Goal: Information Seeking & Learning: Find specific fact

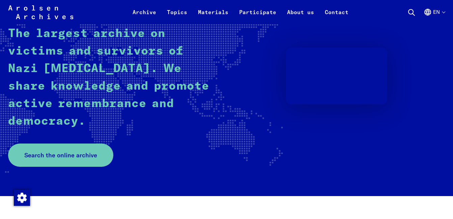
scroll to position [102, 0]
click at [57, 151] on span "Search the online archive" at bounding box center [58, 155] width 73 height 9
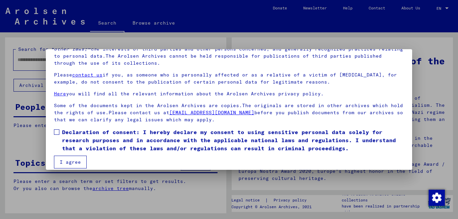
scroll to position [56, 0]
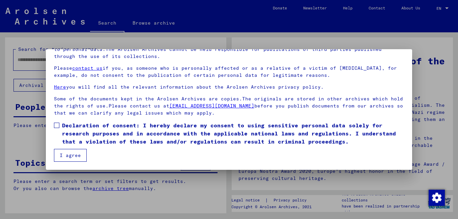
click at [57, 125] on span at bounding box center [56, 125] width 5 height 5
click at [75, 157] on button "I agree" at bounding box center [70, 155] width 33 height 13
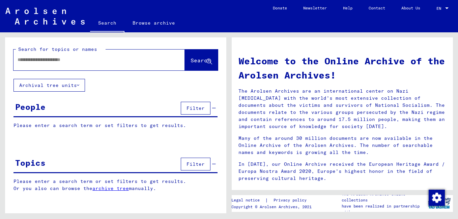
click at [45, 60] on input "text" at bounding box center [91, 59] width 147 height 7
type input "**********"
click at [194, 62] on span "Search" at bounding box center [201, 60] width 20 height 7
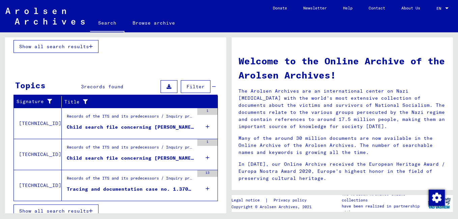
scroll to position [191, 0]
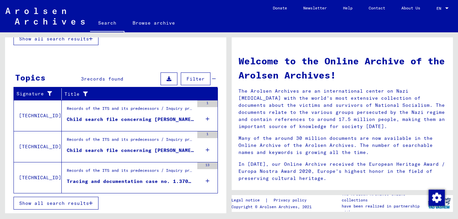
click at [102, 119] on div "Child search file concerning [PERSON_NAME] [DATE]" at bounding box center [130, 119] width 127 height 7
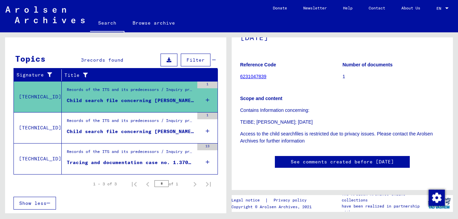
scroll to position [169, 0]
click at [130, 129] on div "Child search file concerning [PERSON_NAME] [DATE]" at bounding box center [130, 131] width 127 height 7
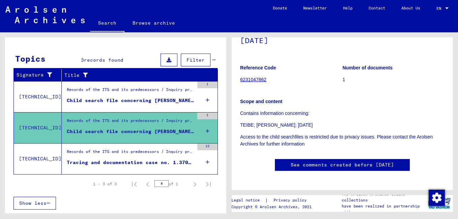
scroll to position [68, 0]
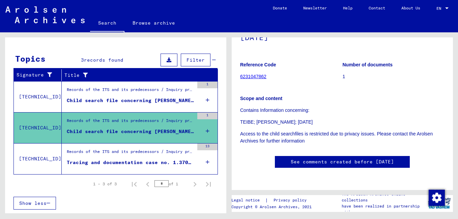
click at [124, 164] on div "Tracing and documentation case no. 1.370.084 for [PERSON_NAME] born [DEMOGRAPHI…" at bounding box center [130, 162] width 127 height 7
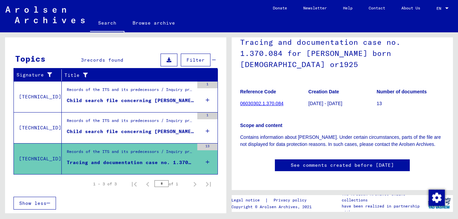
scroll to position [68, 0]
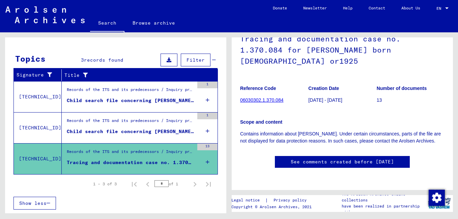
click at [265, 98] on link "06030302.1.370.084" at bounding box center [261, 100] width 43 height 5
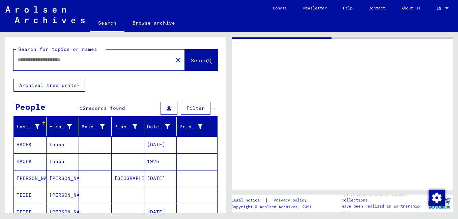
type input "*******"
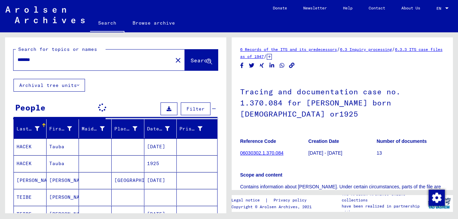
click at [54, 179] on mat-cell "[PERSON_NAME]" at bounding box center [63, 180] width 33 height 17
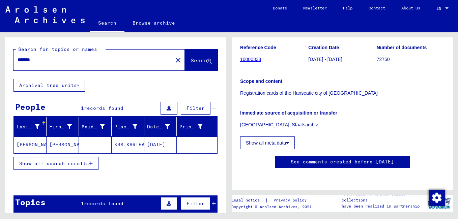
scroll to position [26, 0]
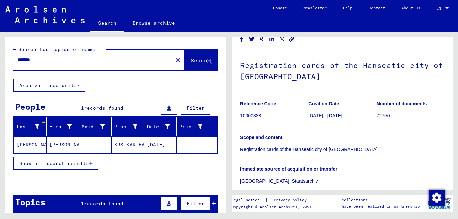
click at [255, 115] on link "10000338" at bounding box center [250, 115] width 21 height 5
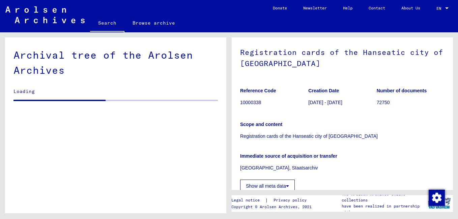
scroll to position [155, 0]
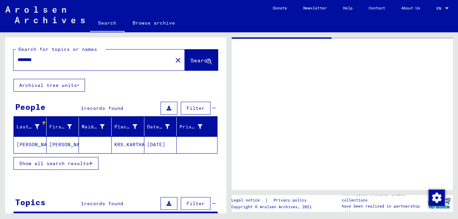
type input "**********"
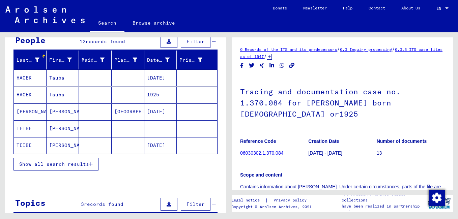
click at [26, 127] on mat-cell "TEIBE" at bounding box center [30, 128] width 33 height 17
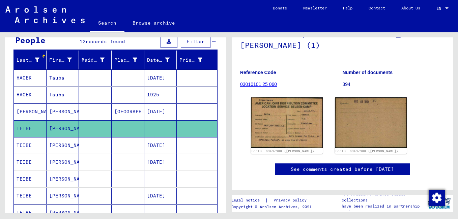
scroll to position [68, 0]
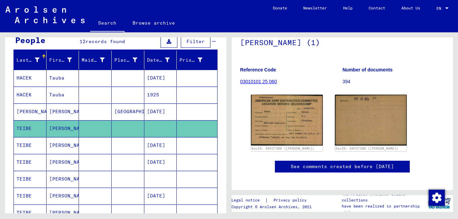
click at [60, 143] on mat-cell "[PERSON_NAME]" at bounding box center [63, 145] width 33 height 17
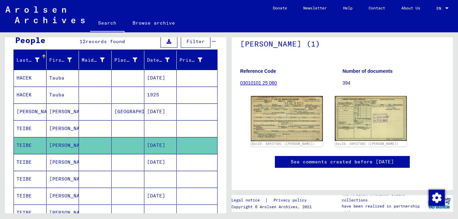
scroll to position [101, 0]
click at [56, 162] on mat-cell "[PERSON_NAME]" at bounding box center [63, 162] width 33 height 17
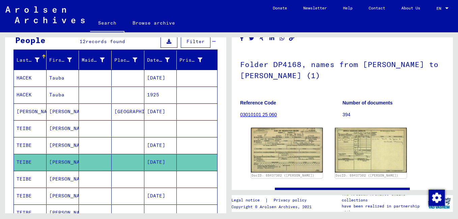
scroll to position [68, 0]
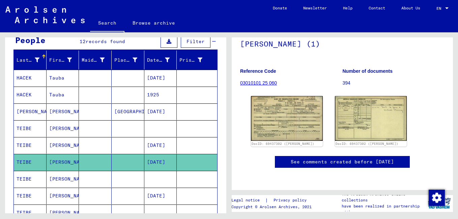
click at [54, 180] on mat-cell "[PERSON_NAME]" at bounding box center [63, 179] width 33 height 17
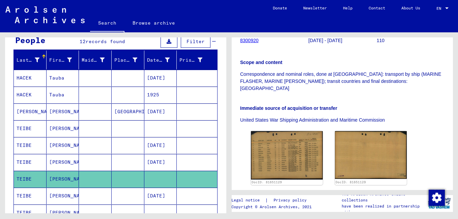
click at [57, 196] on mat-cell "[PERSON_NAME]" at bounding box center [63, 196] width 33 height 17
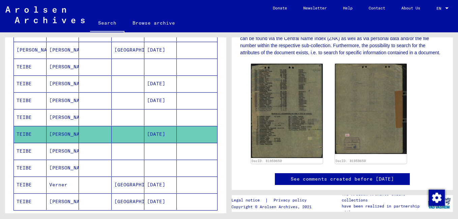
scroll to position [134, 0]
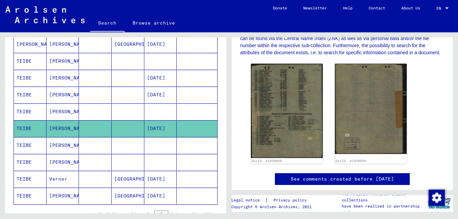
click at [59, 145] on mat-cell "[PERSON_NAME]" at bounding box center [63, 145] width 33 height 17
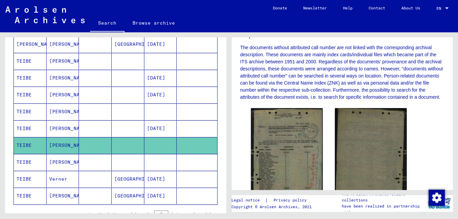
scroll to position [169, 0]
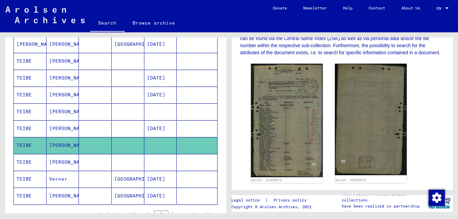
click at [59, 162] on mat-cell "[PERSON_NAME]" at bounding box center [63, 162] width 33 height 17
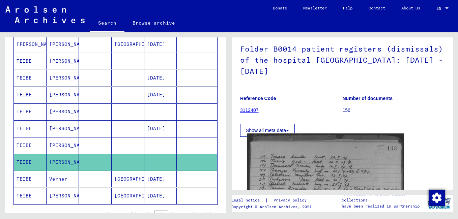
scroll to position [34, 0]
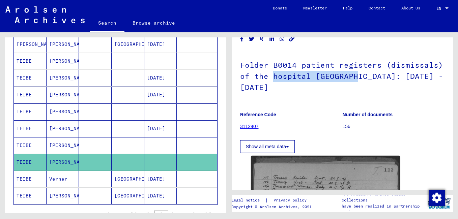
drag, startPoint x: 272, startPoint y: 75, endPoint x: 355, endPoint y: 74, distance: 82.7
click at [355, 74] on h1 "Folder B0014 patient registers (dismissals) of the hospital [GEOGRAPHIC_DATA]: …" at bounding box center [342, 76] width 205 height 52
copy h1 "hospital [GEOGRAPHIC_DATA]"
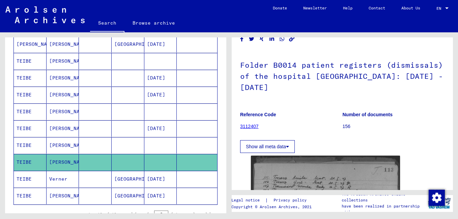
click at [99, 177] on mat-cell at bounding box center [95, 179] width 33 height 17
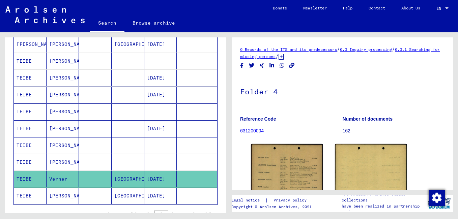
click at [60, 193] on mat-cell "[PERSON_NAME]" at bounding box center [63, 196] width 33 height 17
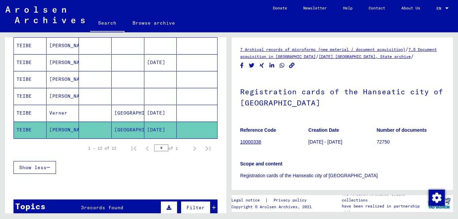
scroll to position [202, 0]
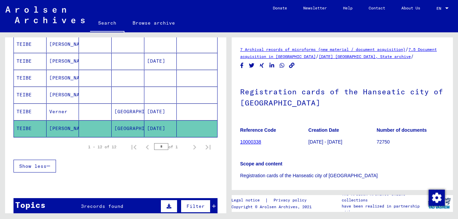
click at [248, 143] on link "10000338" at bounding box center [250, 141] width 21 height 5
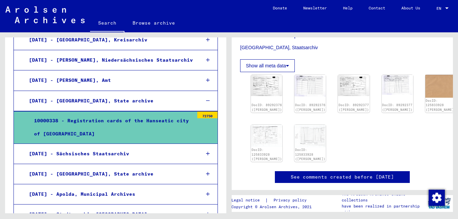
scroll to position [169, 0]
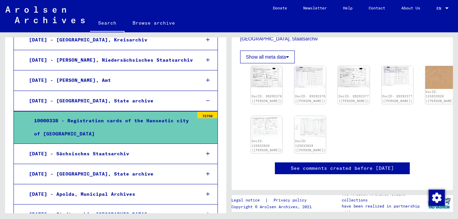
click at [286, 57] on button "Show all meta data" at bounding box center [267, 57] width 55 height 13
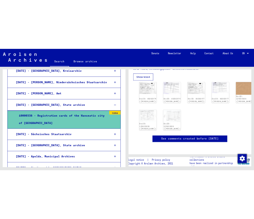
scroll to position [304, 0]
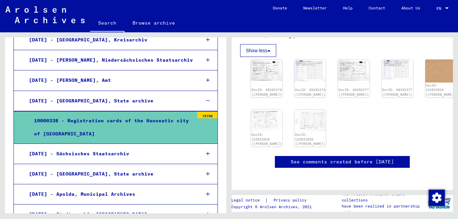
click at [348, 159] on link "See comments created before [DATE]" at bounding box center [342, 162] width 103 height 7
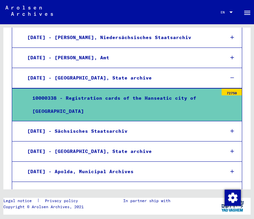
scroll to position [1100, 0]
